Goal: Find specific page/section: Find specific page/section

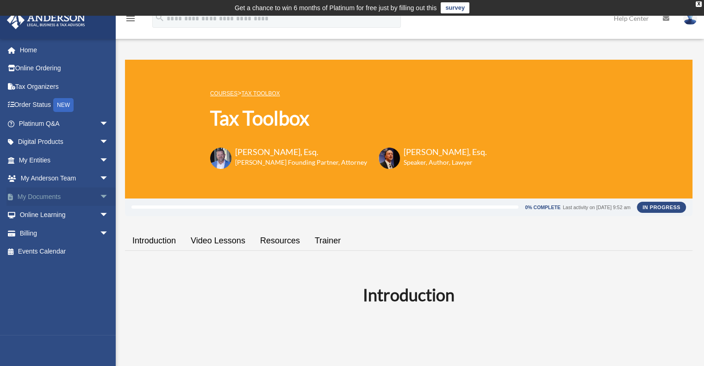
click at [68, 196] on link "My Documents arrow_drop_down" at bounding box center [64, 197] width 116 height 19
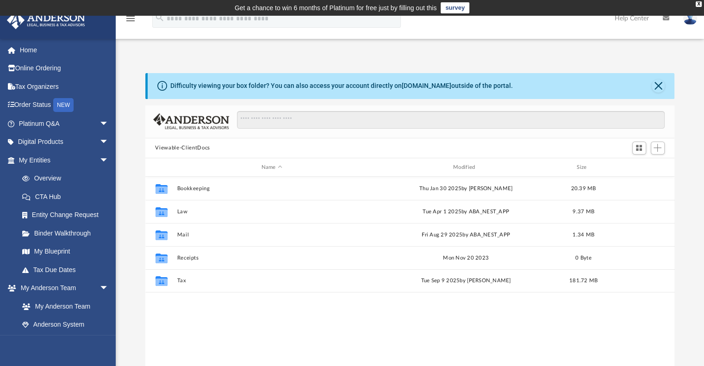
scroll to position [203, 522]
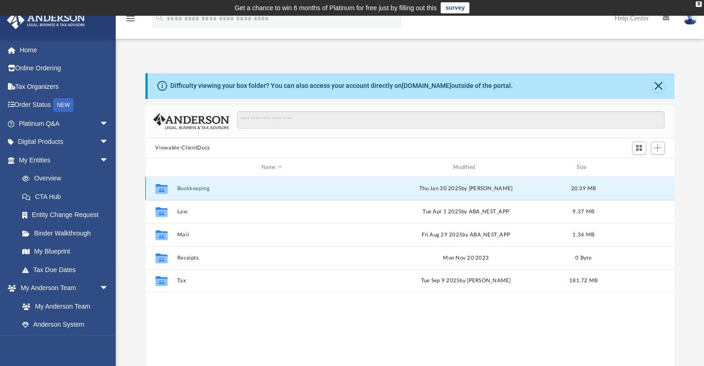
click at [198, 190] on button "Bookkeeping" at bounding box center [272, 189] width 190 height 6
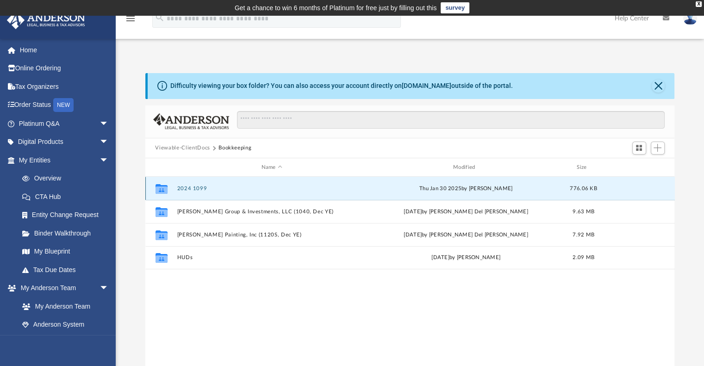
click at [196, 187] on button "2024 1099" at bounding box center [272, 189] width 190 height 6
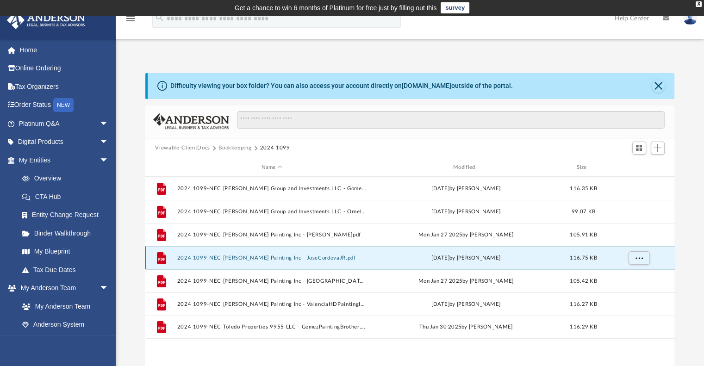
click at [247, 257] on button "2024 1099-NEC Cordova Painting Inc - JoseCordovaJR.pdf" at bounding box center [272, 258] width 190 height 6
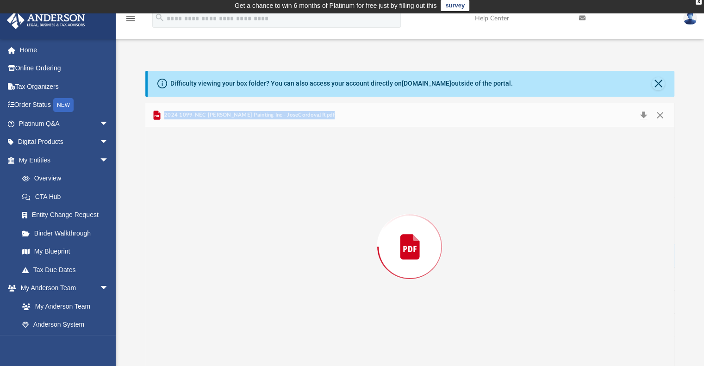
click at [247, 257] on div "Preview" at bounding box center [410, 246] width 530 height 239
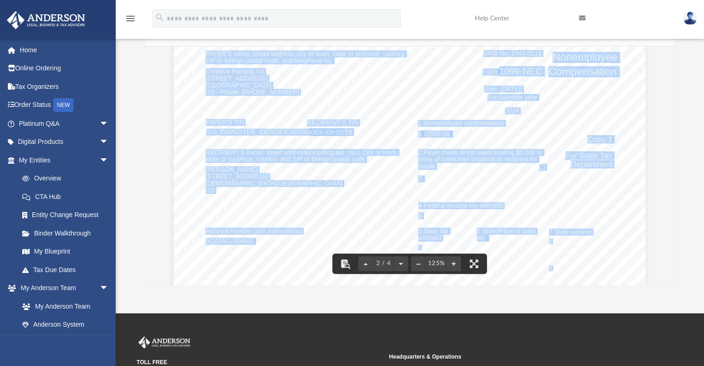
scroll to position [662, 0]
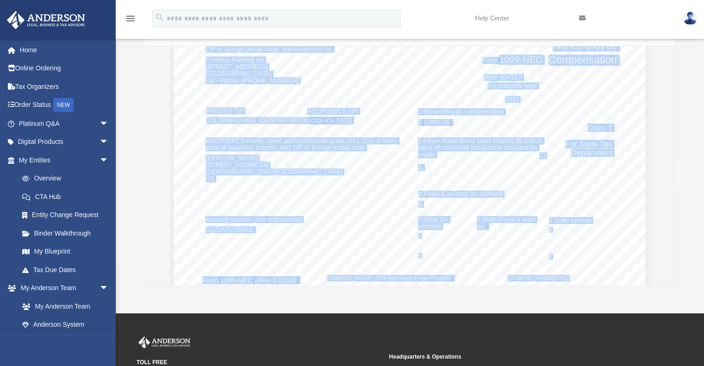
click at [670, 291] on div "App cordovaginvestments@gmail.com Sign Out cordovaginvestments@gmail.com Home O…" at bounding box center [352, 122] width 704 height 381
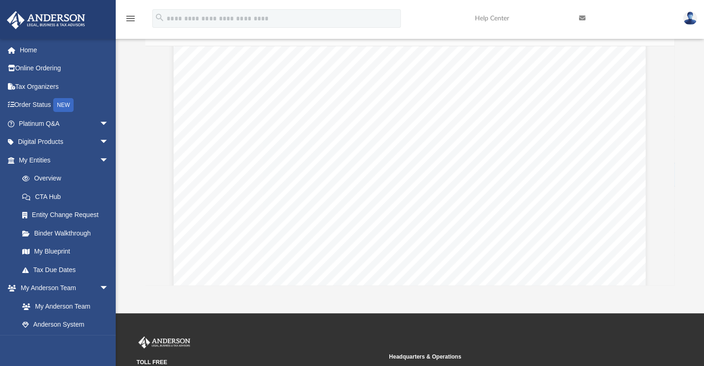
click at [670, 291] on div "App cordovaginvestments@gmail.com Sign Out cordovaginvestments@gmail.com Home O…" at bounding box center [352, 122] width 704 height 381
click at [667, 289] on div "App cordovaginvestments@gmail.com Sign Out cordovaginvestments@gmail.com Home O…" at bounding box center [352, 122] width 704 height 381
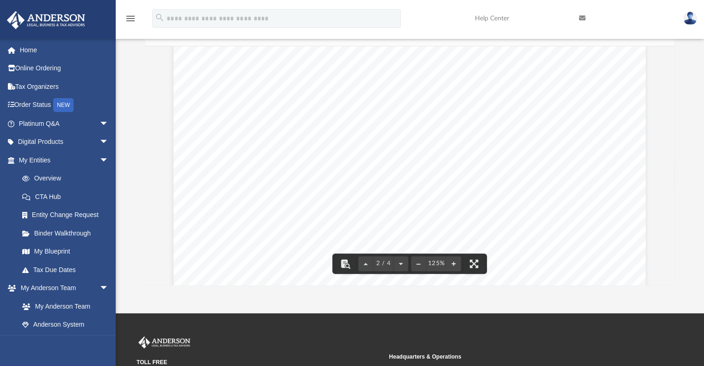
scroll to position [717, 0]
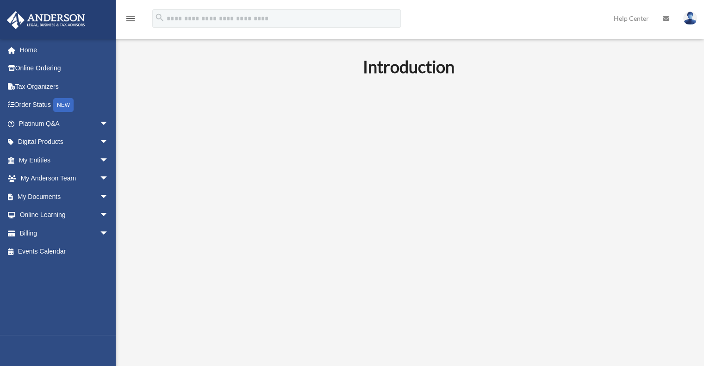
scroll to position [235, 0]
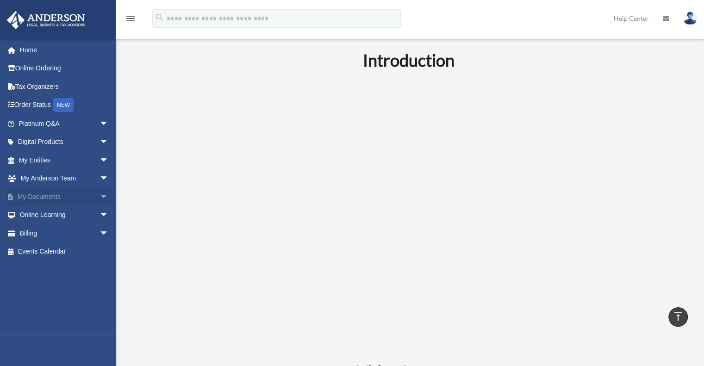
click at [45, 198] on link "My Documents arrow_drop_down" at bounding box center [64, 197] width 116 height 19
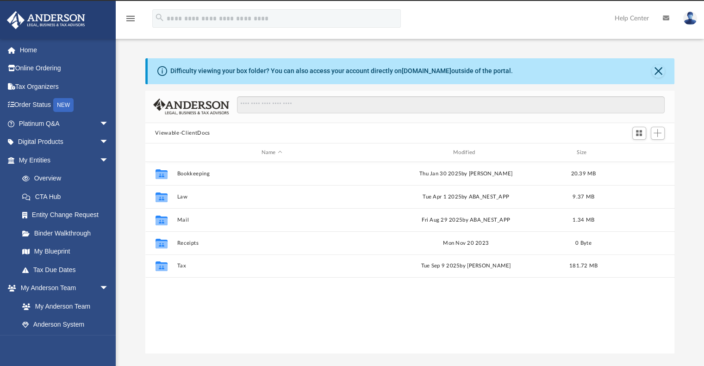
scroll to position [203, 522]
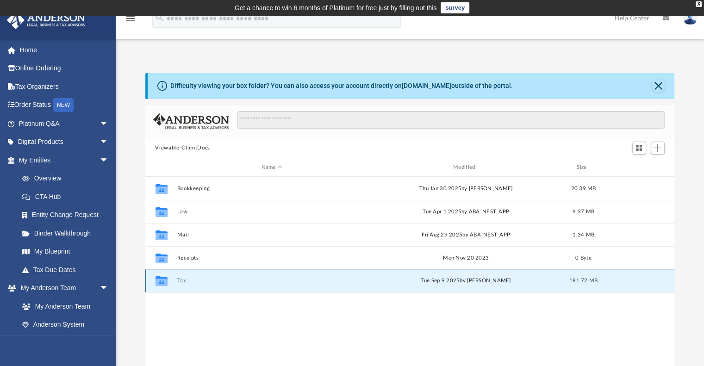
click at [181, 283] on button "Tax" at bounding box center [272, 281] width 190 height 6
click at [192, 283] on button "MOVIC HOLDING LLC" at bounding box center [272, 281] width 190 height 6
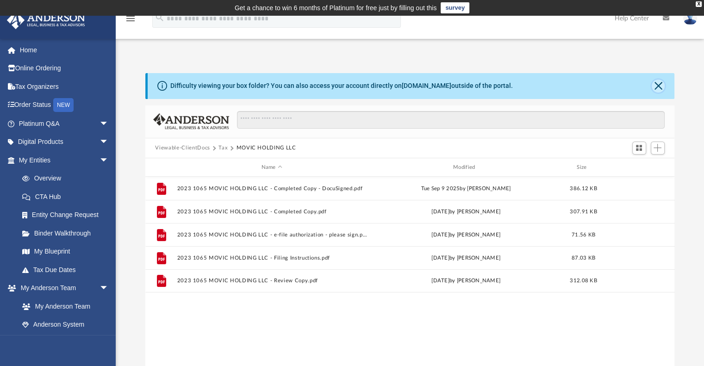
click at [660, 85] on button "Close" at bounding box center [658, 86] width 13 height 13
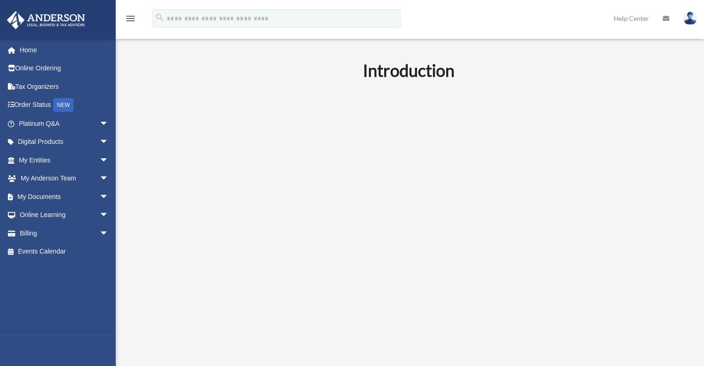
scroll to position [226, 0]
click at [56, 197] on link "My Documents arrow_drop_down" at bounding box center [64, 197] width 116 height 19
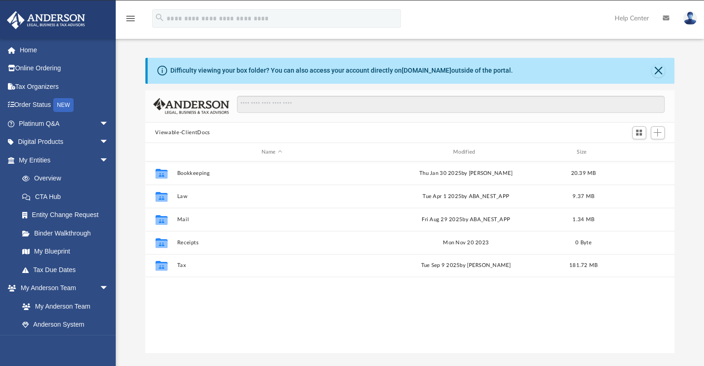
scroll to position [203, 522]
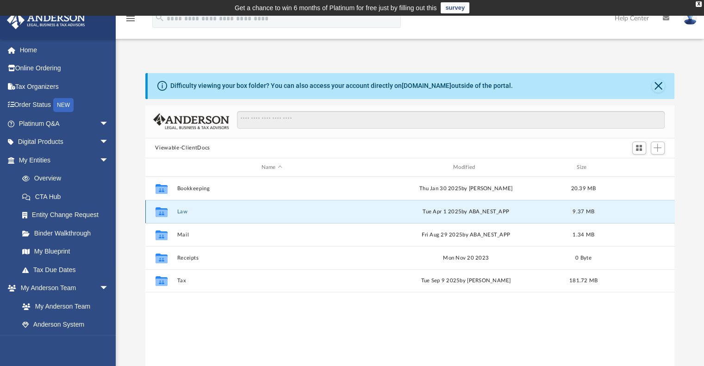
click at [182, 213] on button "Law" at bounding box center [272, 212] width 190 height 6
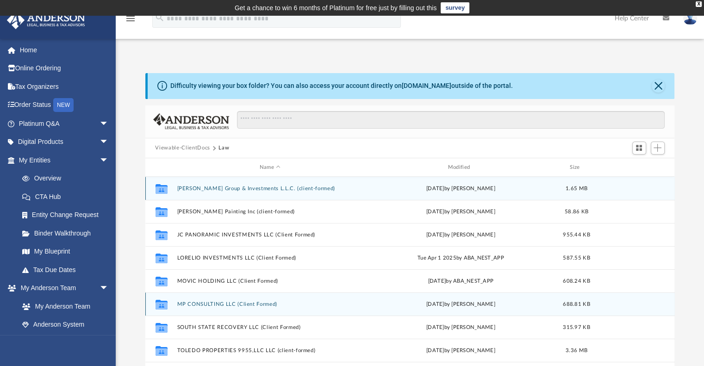
scroll to position [17, 0]
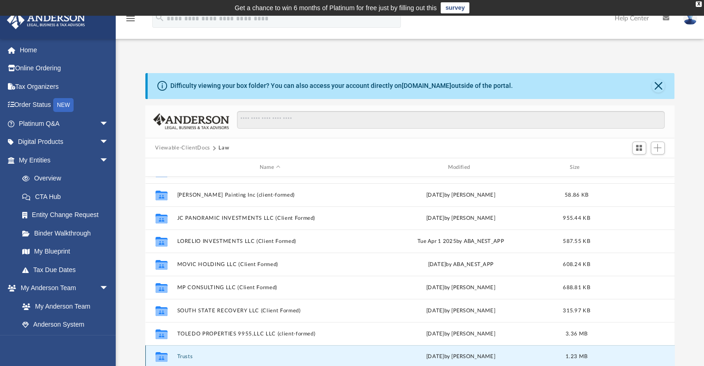
click at [182, 356] on button "Trusts" at bounding box center [270, 357] width 187 height 6
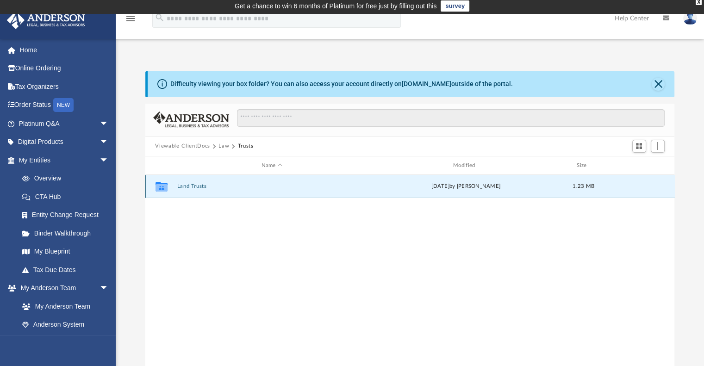
click at [187, 185] on button "Land Trusts" at bounding box center [272, 187] width 190 height 6
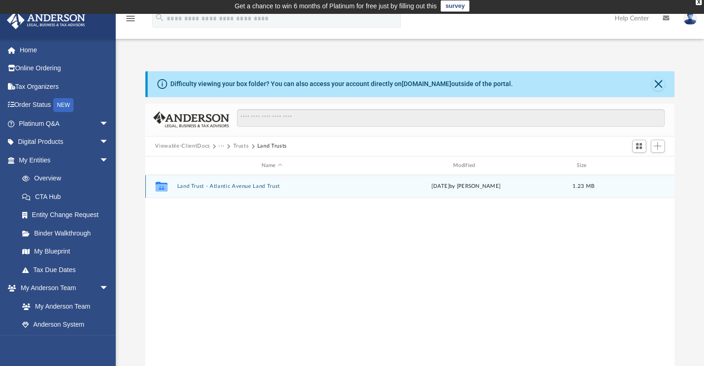
click at [207, 185] on button "Land Trust - Atlantic Avenue Land Trust" at bounding box center [272, 187] width 190 height 6
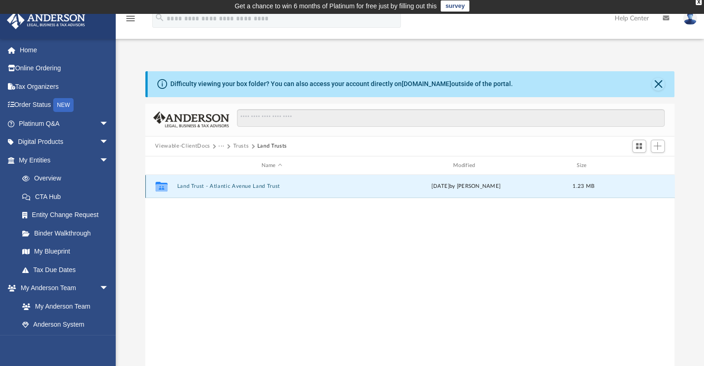
click at [207, 185] on button "Land Trust - Atlantic Avenue Land Trust" at bounding box center [272, 187] width 190 height 6
click at [202, 188] on button "Atlantic Avenue Land Trust.pdf" at bounding box center [272, 187] width 190 height 6
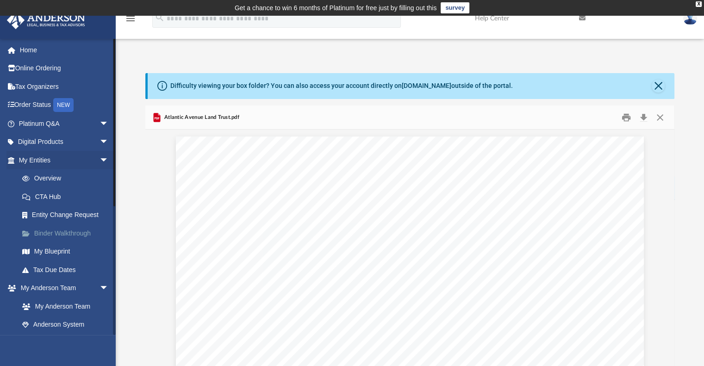
click at [60, 232] on link "Binder Walkthrough" at bounding box center [68, 233] width 110 height 19
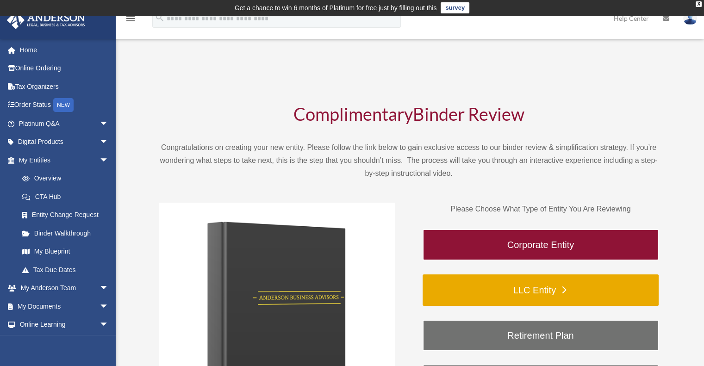
click at [520, 284] on link "LLC Entity" at bounding box center [541, 290] width 236 height 31
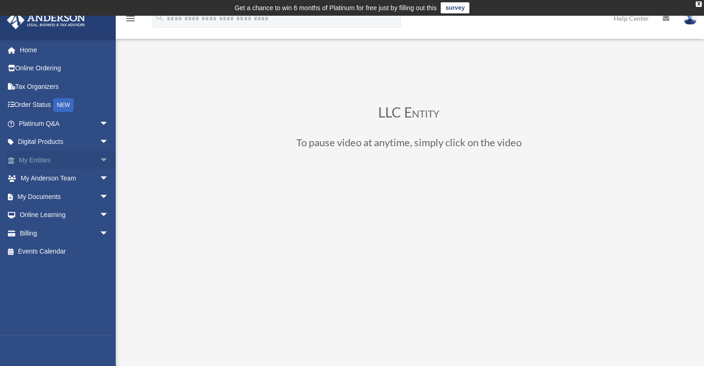
click at [100, 159] on span "arrow_drop_down" at bounding box center [109, 160] width 19 height 19
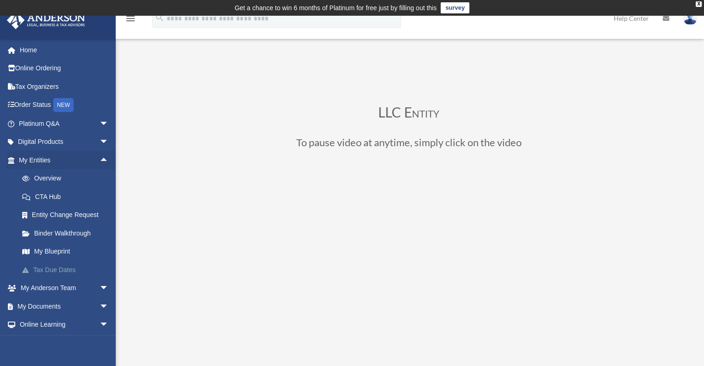
click at [55, 265] on link "Tax Due Dates" at bounding box center [68, 270] width 110 height 19
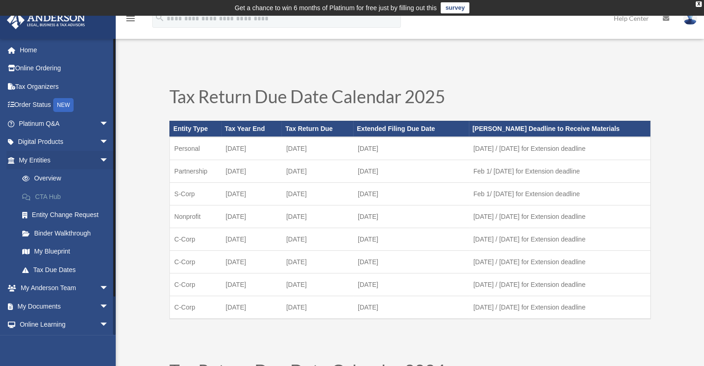
click at [52, 196] on link "CTA Hub" at bounding box center [68, 197] width 110 height 19
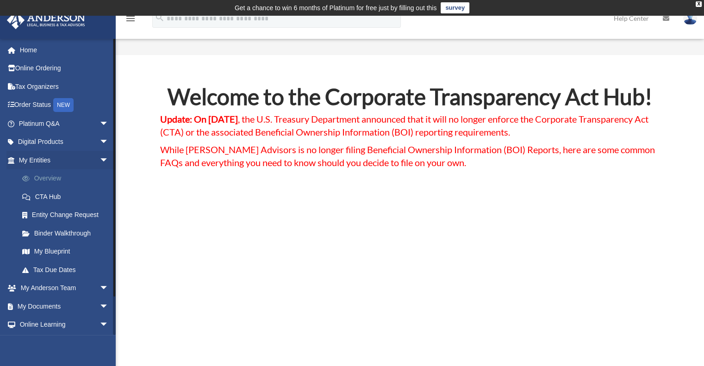
click at [44, 178] on link "Overview" at bounding box center [68, 178] width 110 height 19
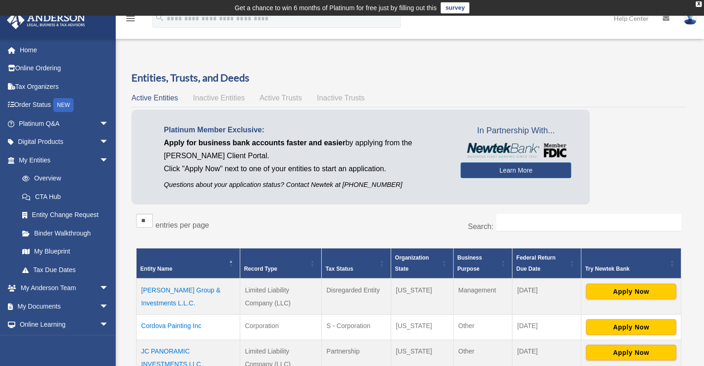
click at [44, 178] on link "Overview" at bounding box center [63, 178] width 100 height 19
click at [282, 96] on span "Active Trusts" at bounding box center [281, 98] width 43 height 8
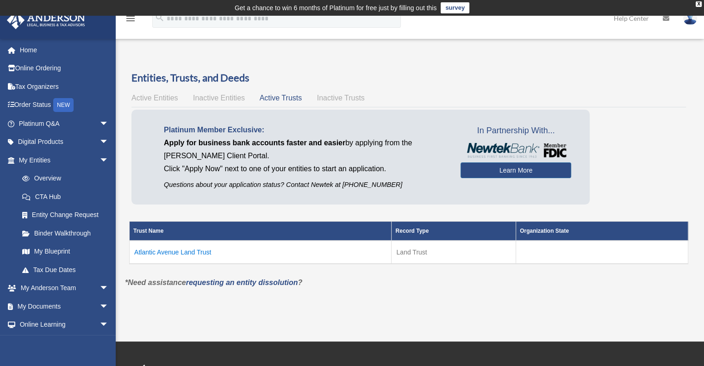
click at [333, 93] on div "Active Entities Inactive Entities Active Trusts Inactive Trusts" at bounding box center [409, 98] width 555 height 13
click at [332, 97] on span "Inactive Trusts" at bounding box center [341, 98] width 48 height 8
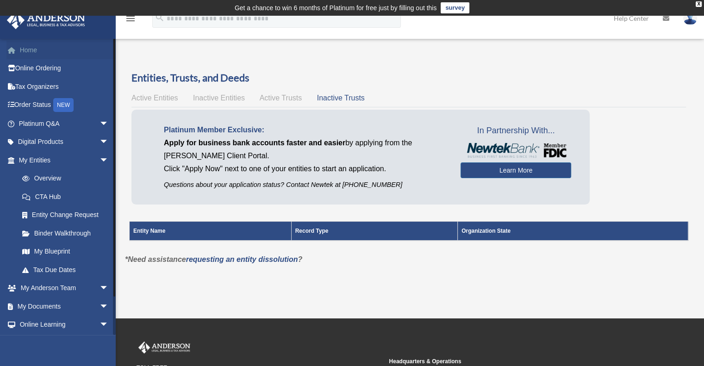
click at [29, 49] on link "Home" at bounding box center [64, 50] width 116 height 19
